Goal: Information Seeking & Learning: Learn about a topic

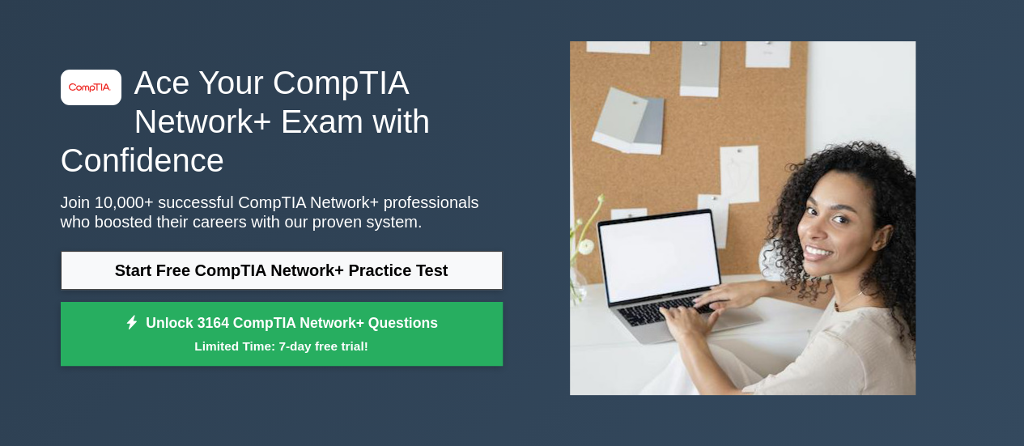
scroll to position [66, 0]
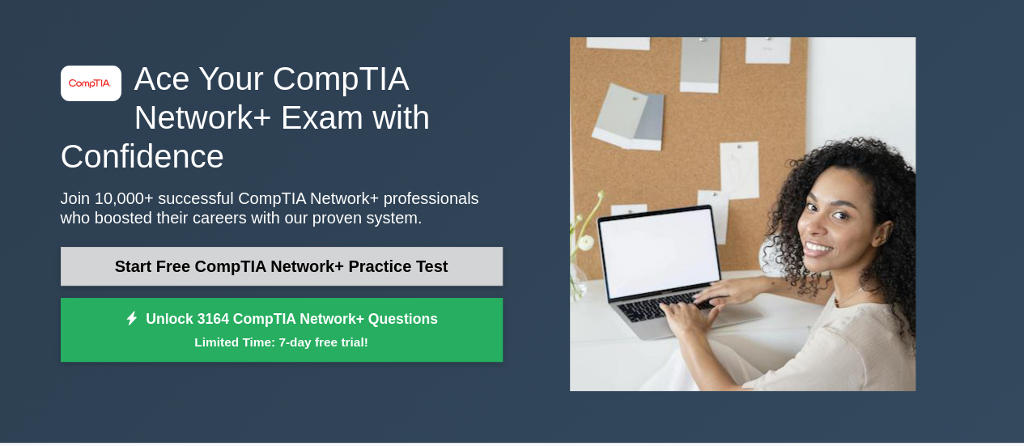
click at [254, 268] on link "Start Free CompTIA Network+ Practice Test" at bounding box center [282, 266] width 442 height 39
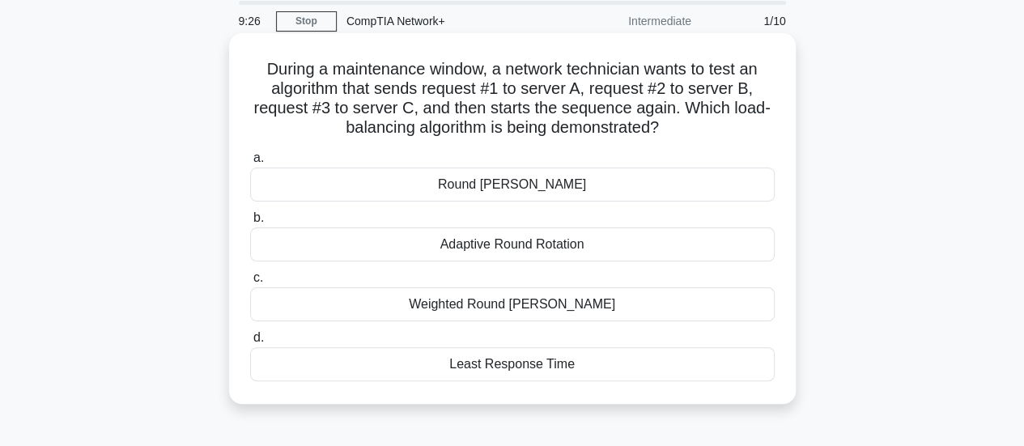
scroll to position [57, 0]
click at [512, 375] on div "Least Response Time" at bounding box center [512, 365] width 525 height 34
click at [250, 344] on input "d. Least Response Time" at bounding box center [250, 339] width 0 height 11
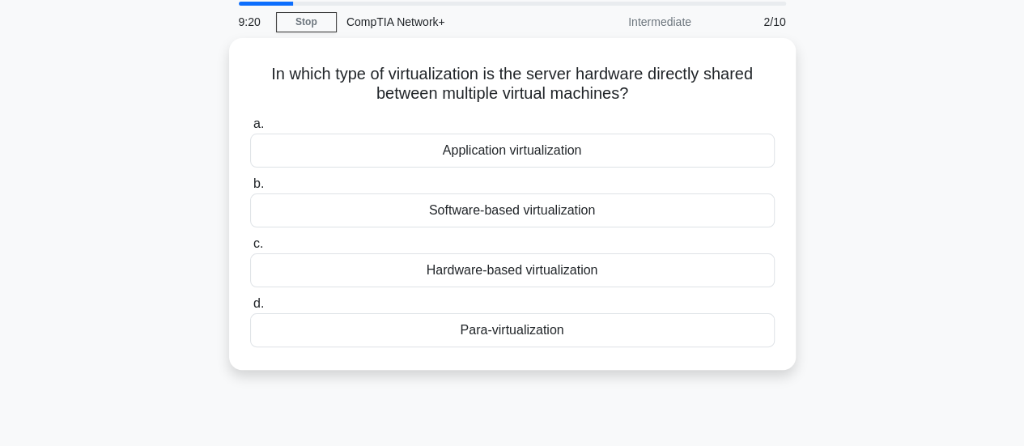
scroll to position [0, 0]
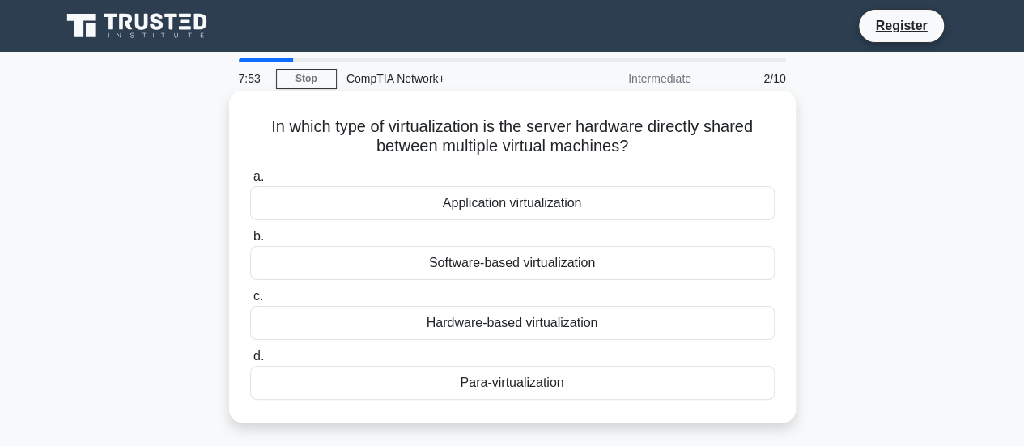
click at [538, 325] on div "Hardware-based virtualization" at bounding box center [512, 323] width 525 height 34
click at [250, 302] on input "c. Hardware-based virtualization" at bounding box center [250, 296] width 0 height 11
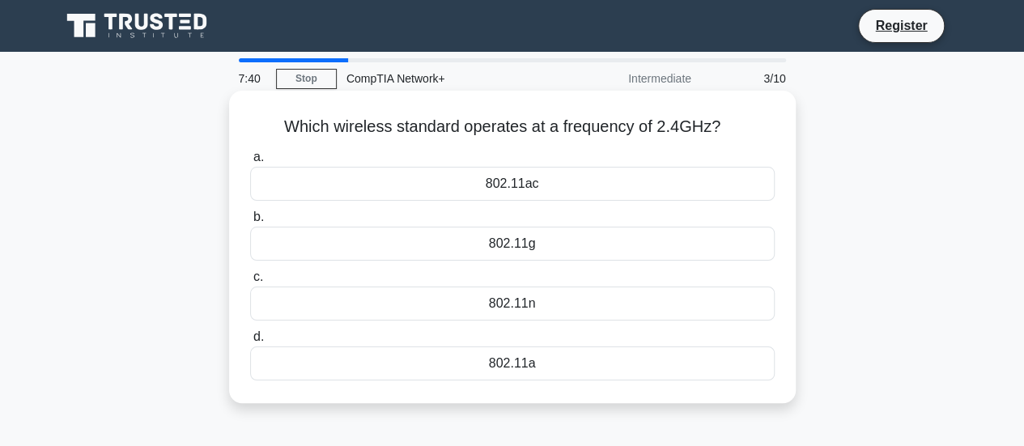
click at [520, 365] on div "802.11a" at bounding box center [512, 363] width 525 height 34
click at [250, 342] on input "d. 802.11a" at bounding box center [250, 337] width 0 height 11
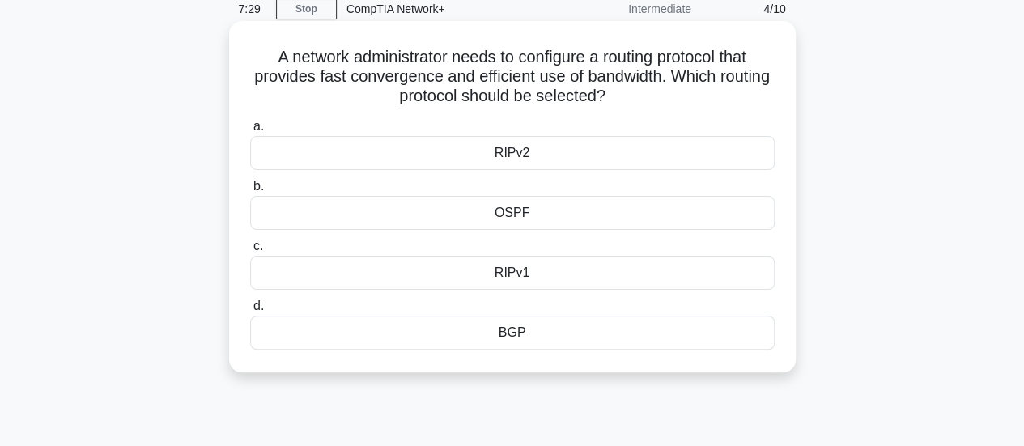
scroll to position [76, 0]
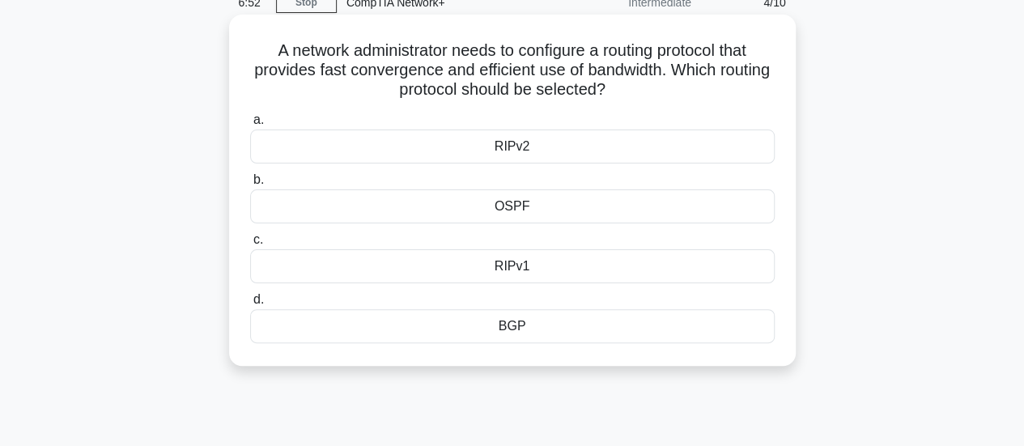
click at [518, 210] on div "OSPF" at bounding box center [512, 206] width 525 height 34
click at [250, 185] on input "b. OSPF" at bounding box center [250, 180] width 0 height 11
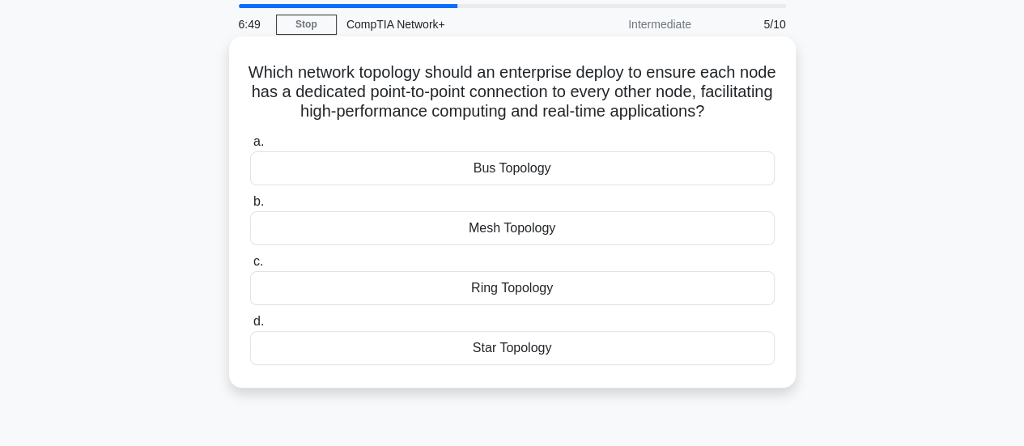
scroll to position [55, 0]
click at [553, 244] on div "Mesh Topology" at bounding box center [512, 227] width 525 height 34
click at [250, 206] on input "b. Mesh Topology" at bounding box center [250, 201] width 0 height 11
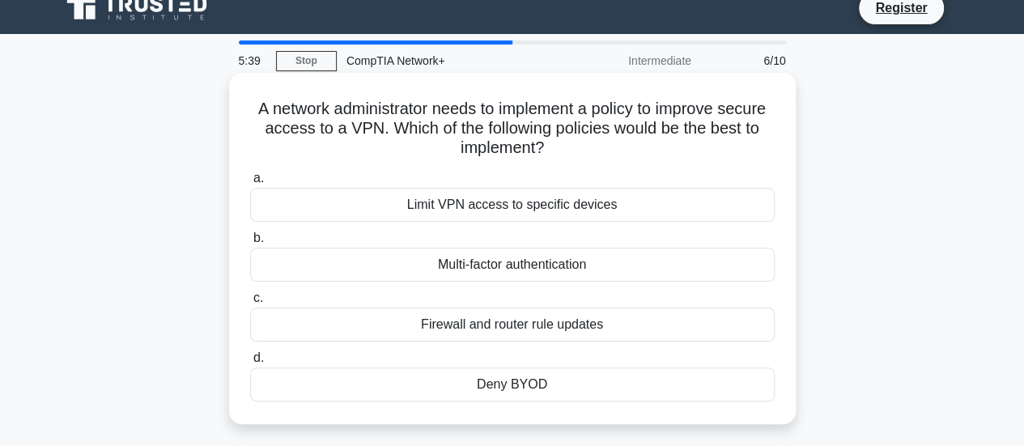
scroll to position [23, 0]
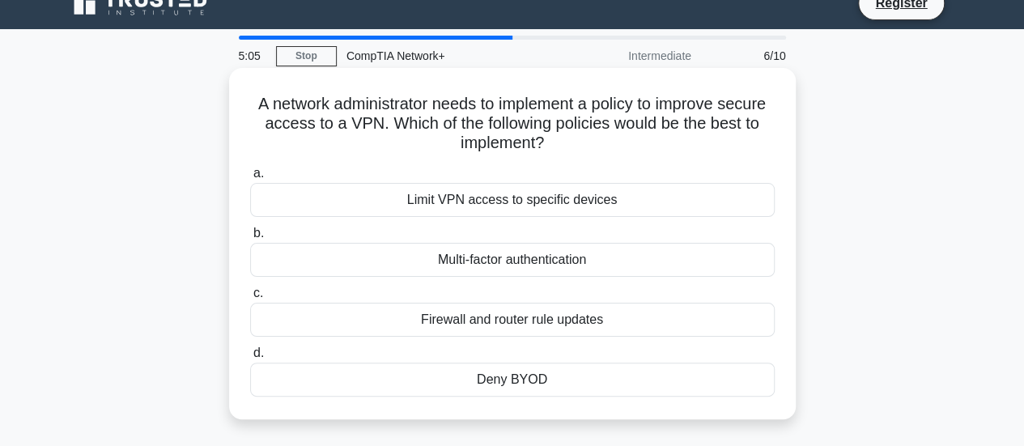
click at [492, 273] on div "Multi-factor authentication" at bounding box center [512, 260] width 525 height 34
click at [250, 239] on input "b. Multi-factor authentication" at bounding box center [250, 233] width 0 height 11
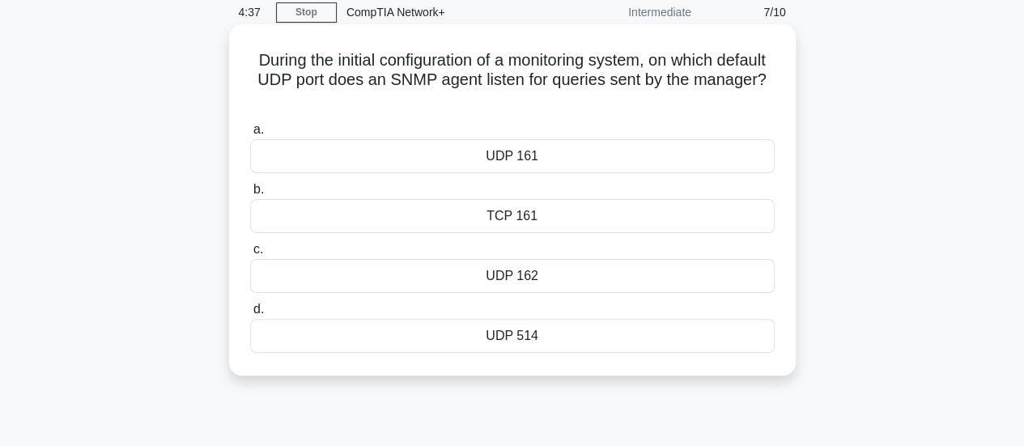
scroll to position [67, 0]
click at [533, 151] on div "UDP 161" at bounding box center [512, 155] width 525 height 34
click at [250, 134] on input "a. UDP 161" at bounding box center [250, 129] width 0 height 11
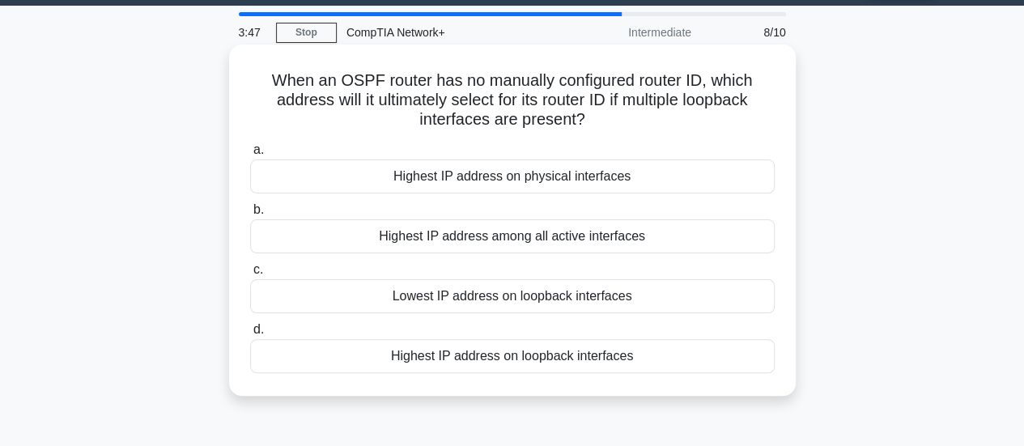
scroll to position [47, 0]
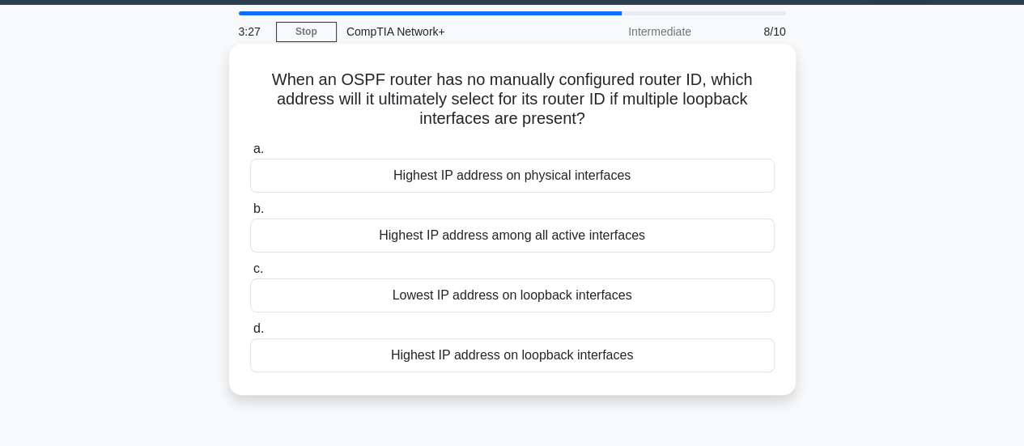
click at [488, 284] on div "Lowest IP address on loopback interfaces" at bounding box center [512, 295] width 525 height 34
click at [250, 274] on input "c. Lowest IP address on loopback interfaces" at bounding box center [250, 269] width 0 height 11
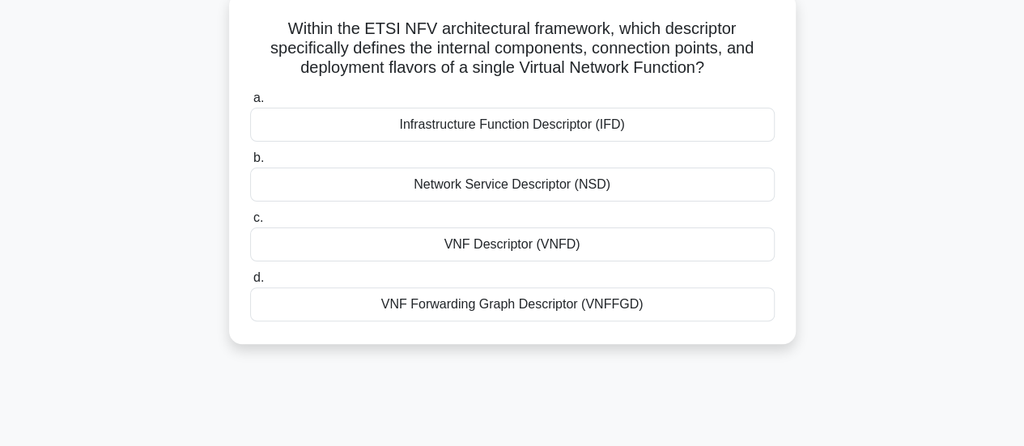
scroll to position [99, 0]
click at [465, 181] on div "Network Service Descriptor (NSD)" at bounding box center [512, 184] width 525 height 34
click at [250, 163] on input "b. Network Service Descriptor (NSD)" at bounding box center [250, 157] width 0 height 11
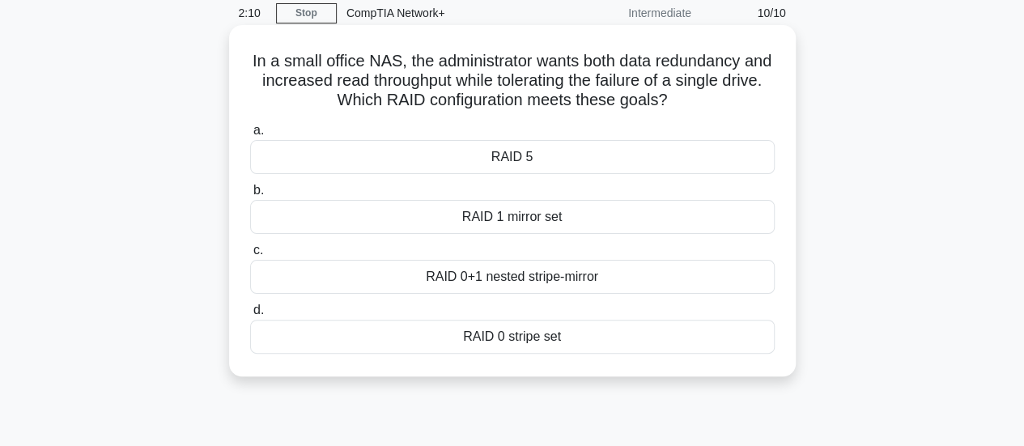
scroll to position [69, 0]
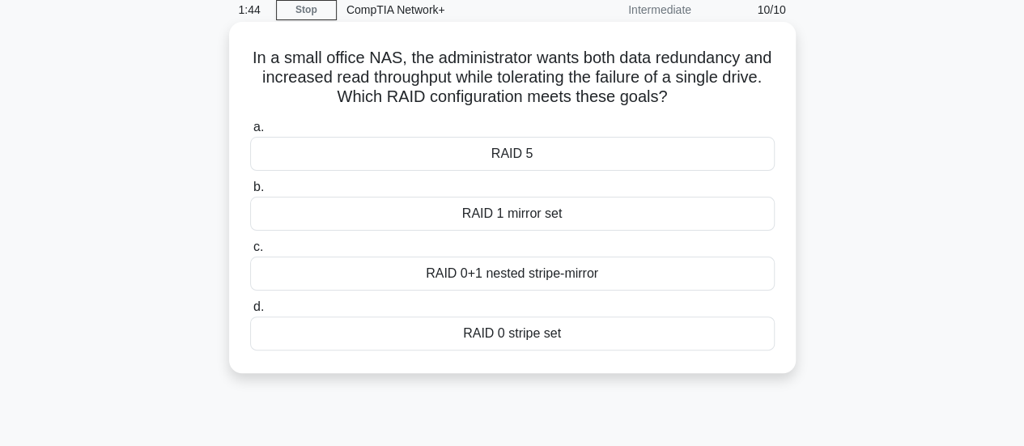
click at [489, 219] on div "RAID 1 mirror set" at bounding box center [512, 214] width 525 height 34
click at [250, 193] on input "b. RAID 1 mirror set" at bounding box center [250, 187] width 0 height 11
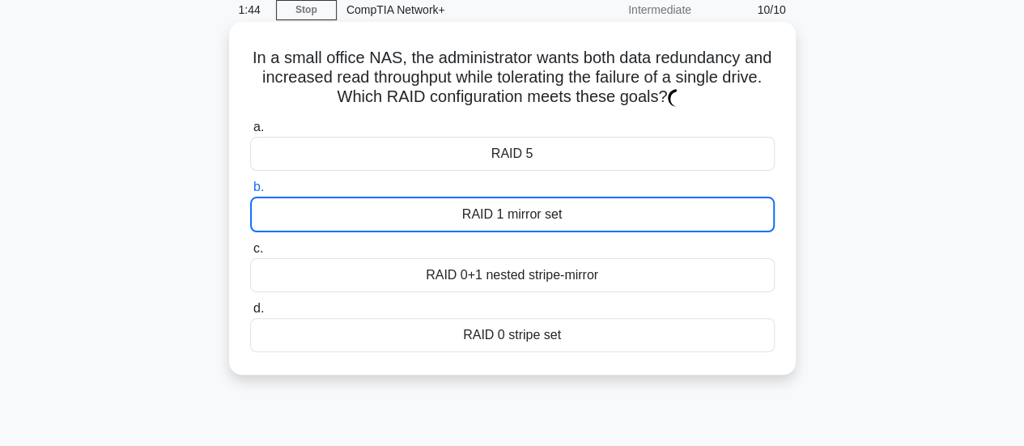
scroll to position [0, 0]
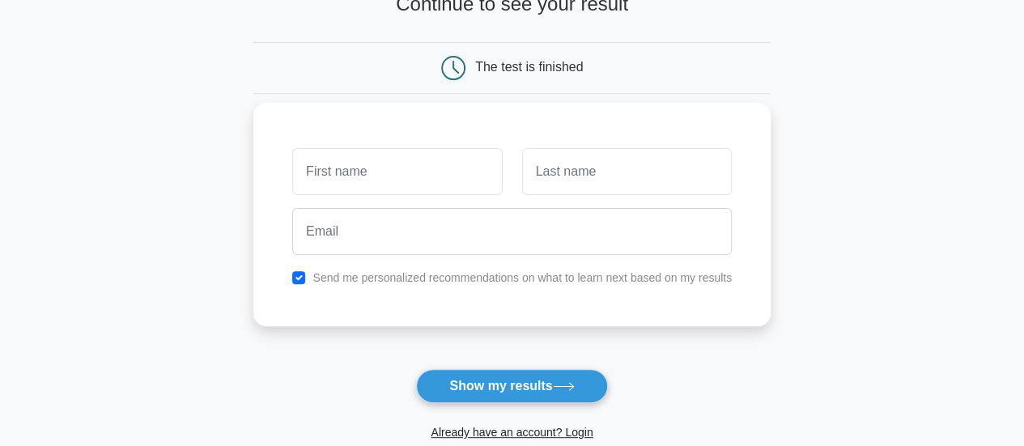
scroll to position [125, 0]
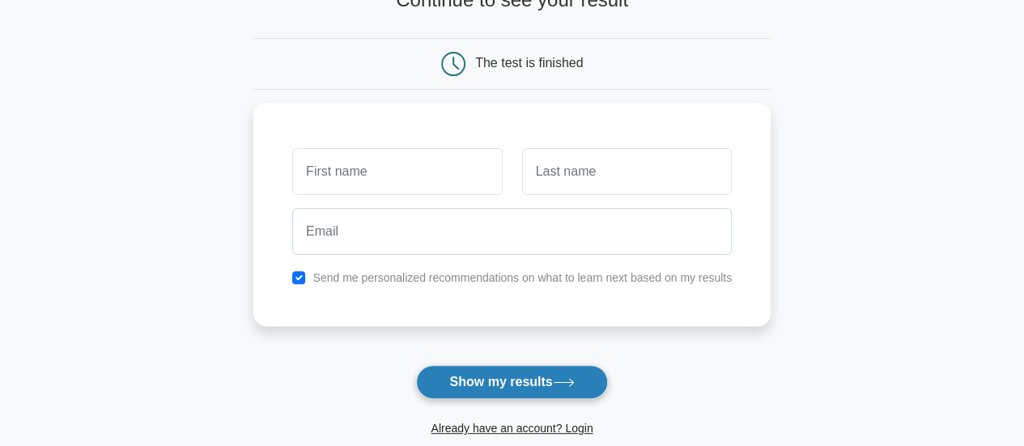
click at [509, 383] on button "Show my results" at bounding box center [511, 382] width 191 height 34
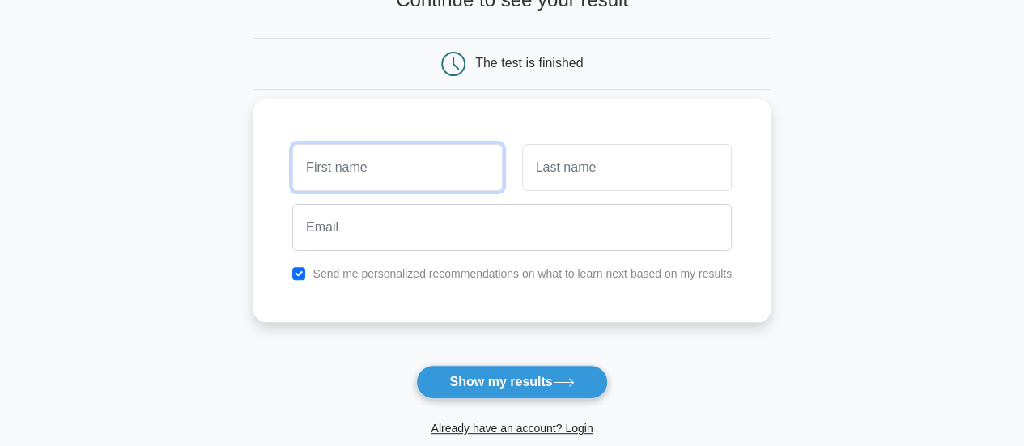
click at [379, 161] on input "text" at bounding box center [397, 167] width 210 height 47
type input "Jovanyj"
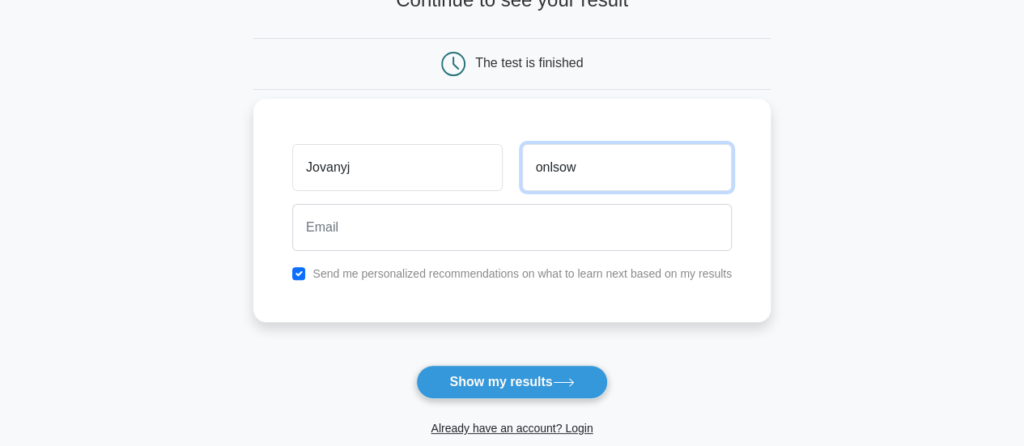
type input "onlsow"
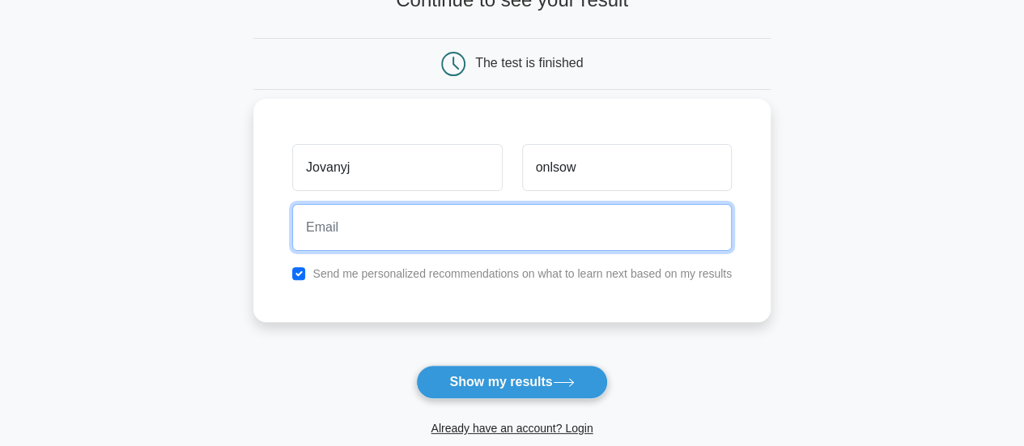
click at [358, 236] on input "email" at bounding box center [512, 227] width 440 height 47
type input "o"
type input "jovany@gmail.com"
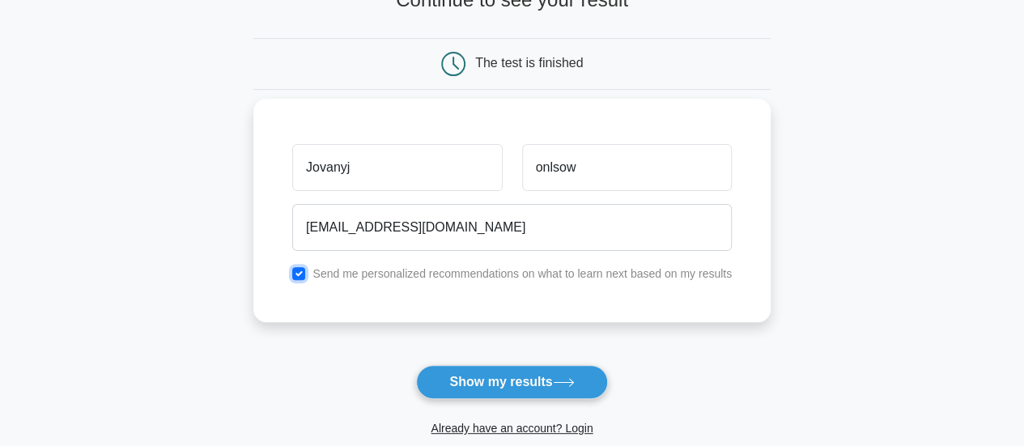
click at [303, 271] on input "checkbox" at bounding box center [298, 273] width 13 height 13
checkbox input "false"
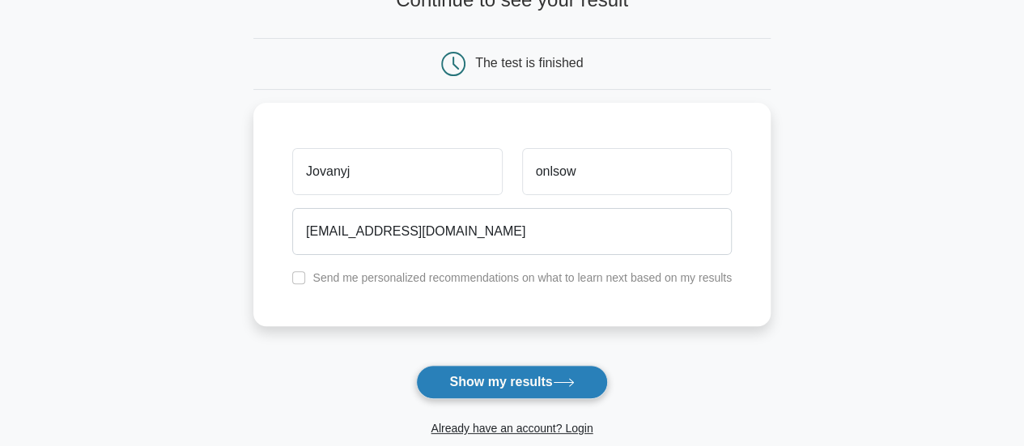
click at [512, 365] on button "Show my results" at bounding box center [511, 382] width 191 height 34
